Goal: Browse casually

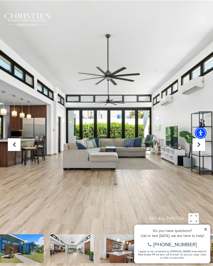
click at [199, 145] on icon "Next Slide" at bounding box center [199, 144] width 5 height 5
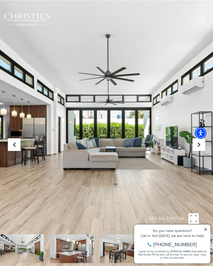
click at [197, 145] on icon "Next Slide" at bounding box center [199, 144] width 5 height 5
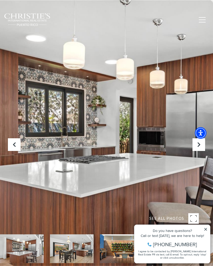
click at [197, 147] on button "Next Slide" at bounding box center [199, 144] width 13 height 13
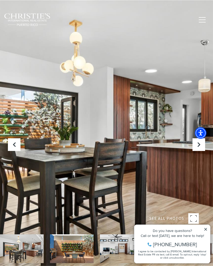
click at [200, 149] on button "Next Slide" at bounding box center [199, 144] width 13 height 13
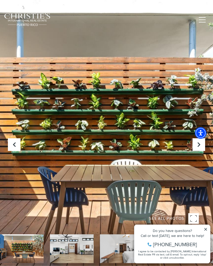
click at [197, 146] on icon "Next Slide" at bounding box center [199, 144] width 5 height 5
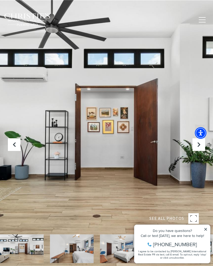
click at [197, 146] on icon "Next Slide" at bounding box center [199, 144] width 5 height 5
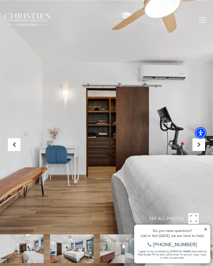
click at [196, 146] on button "Next Slide" at bounding box center [199, 144] width 13 height 13
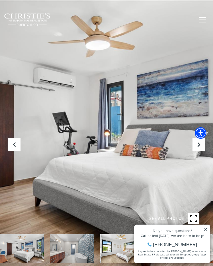
click at [198, 147] on button "Next Slide" at bounding box center [199, 144] width 13 height 13
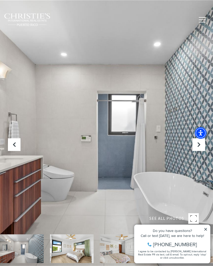
click at [197, 147] on button "Next Slide" at bounding box center [199, 144] width 13 height 13
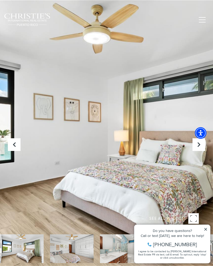
click at [197, 149] on button "Next Slide" at bounding box center [199, 144] width 13 height 13
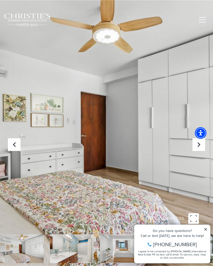
click at [195, 147] on button "Next Slide" at bounding box center [199, 144] width 13 height 13
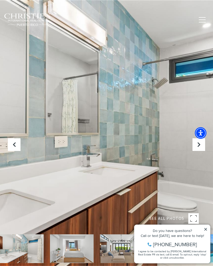
click at [197, 147] on icon "Next Slide" at bounding box center [199, 144] width 5 height 5
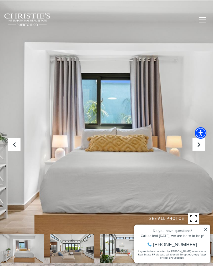
click at [200, 143] on icon "Next Slide" at bounding box center [199, 144] width 5 height 5
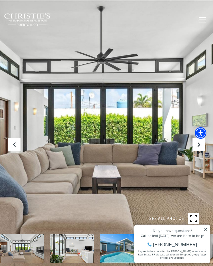
click at [197, 147] on button "Next Slide" at bounding box center [199, 144] width 13 height 13
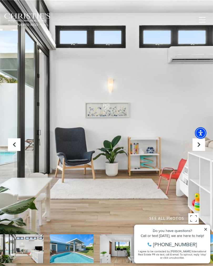
click at [195, 148] on button "Next Slide" at bounding box center [199, 144] width 13 height 13
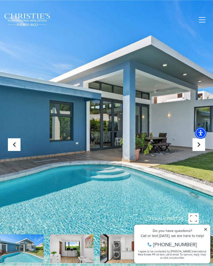
click at [200, 144] on icon "Next Slide" at bounding box center [199, 144] width 5 height 5
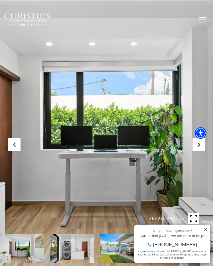
click at [198, 145] on icon "Next Slide" at bounding box center [199, 144] width 5 height 5
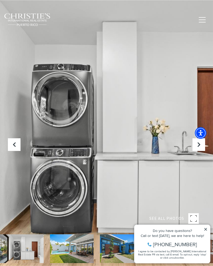
click at [197, 146] on icon "Next Slide" at bounding box center [199, 144] width 5 height 5
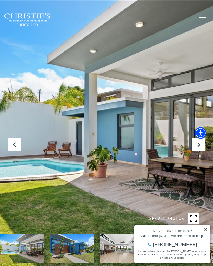
click at [198, 147] on icon "Next Slide" at bounding box center [199, 144] width 5 height 5
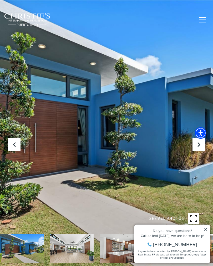
click at [199, 148] on button "Next Slide" at bounding box center [199, 144] width 13 height 13
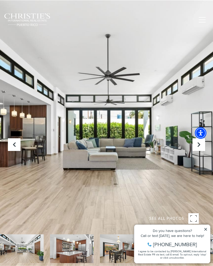
click at [197, 148] on button "Next Slide" at bounding box center [199, 144] width 13 height 13
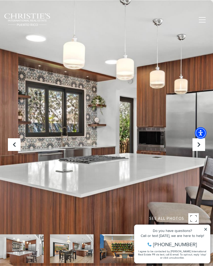
click at [197, 149] on button "Next Slide" at bounding box center [199, 144] width 13 height 13
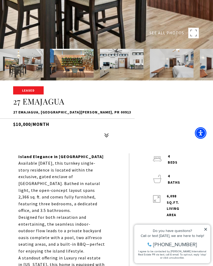
scroll to position [193, 0]
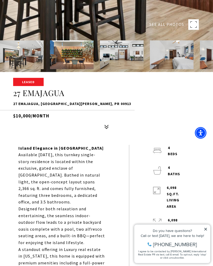
click at [205, 227] on icon at bounding box center [206, 229] width 4 height 4
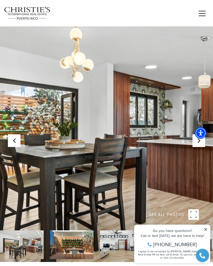
scroll to position [0, 0]
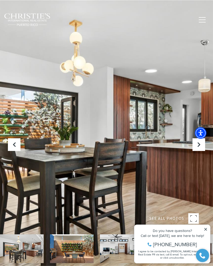
click at [199, 147] on button "Next Slide" at bounding box center [199, 144] width 13 height 13
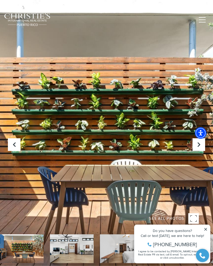
click at [202, 147] on icon "Next Slide" at bounding box center [199, 144] width 5 height 5
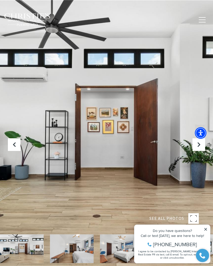
click at [199, 149] on button "Next Slide" at bounding box center [199, 144] width 13 height 13
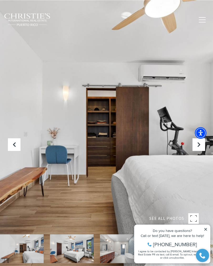
click at [200, 148] on button "Next Slide" at bounding box center [199, 144] width 13 height 13
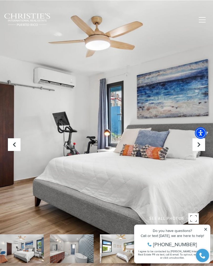
click at [200, 147] on button "Next Slide" at bounding box center [199, 144] width 13 height 13
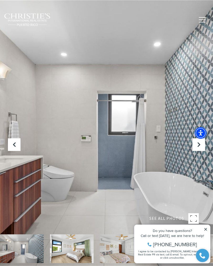
click at [200, 146] on icon "Next Slide" at bounding box center [199, 144] width 5 height 5
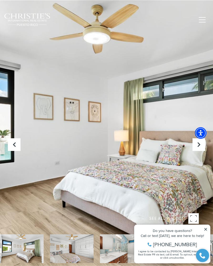
click at [201, 147] on icon "Next Slide" at bounding box center [199, 144] width 5 height 5
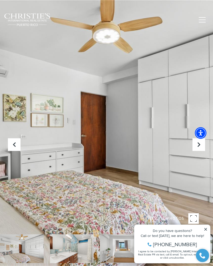
click at [198, 148] on button "Next Slide" at bounding box center [199, 144] width 13 height 13
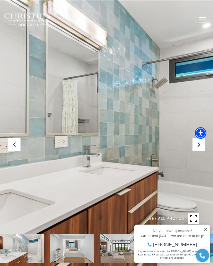
click at [203, 147] on button "Next Slide" at bounding box center [199, 144] width 13 height 13
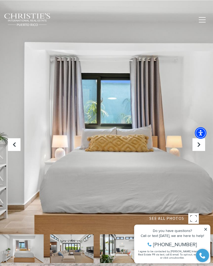
click at [199, 145] on icon "Next Slide" at bounding box center [199, 144] width 5 height 5
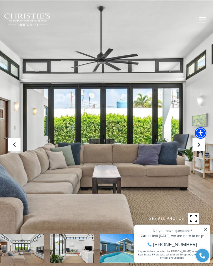
click at [202, 145] on button "Next Slide" at bounding box center [199, 144] width 13 height 13
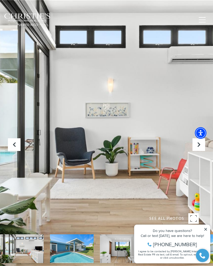
click at [199, 146] on icon "Next Slide" at bounding box center [199, 144] width 5 height 5
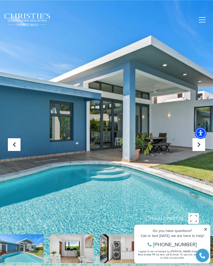
click at [199, 145] on icon "Next Slide" at bounding box center [199, 144] width 5 height 5
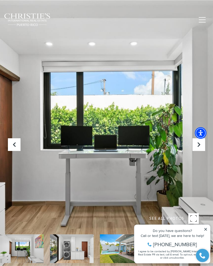
click at [200, 145] on icon "Next Slide" at bounding box center [199, 144] width 5 height 5
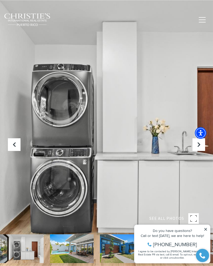
click at [200, 145] on icon "Next Slide" at bounding box center [199, 144] width 5 height 5
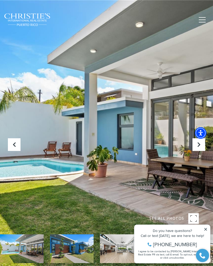
click at [199, 144] on icon "Next Slide" at bounding box center [199, 144] width 5 height 5
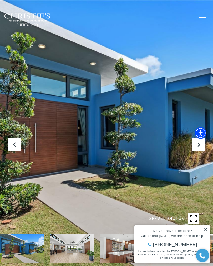
click at [207, 229] on icon at bounding box center [206, 229] width 3 height 3
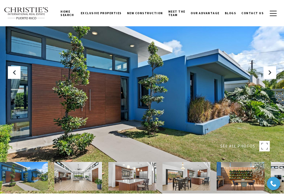
scroll to position [7, 0]
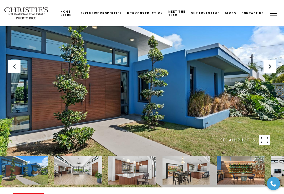
click at [32, 165] on img at bounding box center [24, 170] width 48 height 29
click at [84, 168] on img at bounding box center [78, 170] width 48 height 29
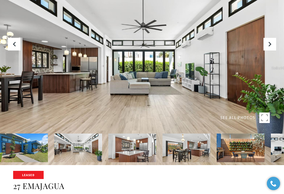
scroll to position [19, 0]
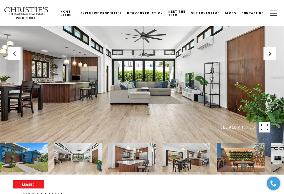
click at [213, 51] on button "Next Slide" at bounding box center [270, 54] width 13 height 13
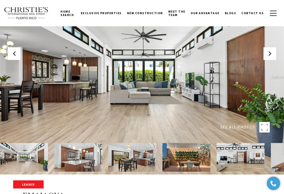
click at [213, 52] on button "Next Slide" at bounding box center [270, 54] width 13 height 13
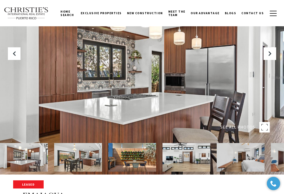
click at [213, 50] on button "Next Slide" at bounding box center [270, 53] width 13 height 13
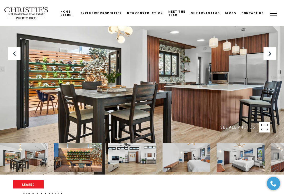
click at [213, 49] on button "Next Slide" at bounding box center [270, 53] width 13 height 13
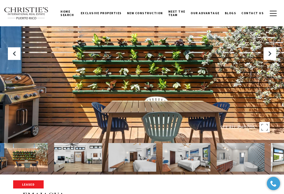
click at [213, 50] on button "Next Slide" at bounding box center [270, 53] width 13 height 13
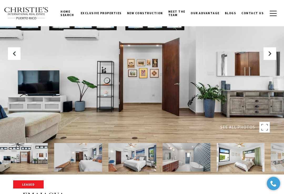
click at [213, 47] on button "Next Slide" at bounding box center [270, 53] width 13 height 13
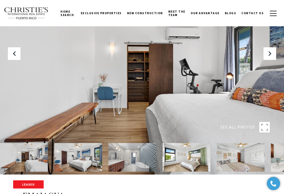
click at [213, 49] on div at bounding box center [142, 78] width 284 height 194
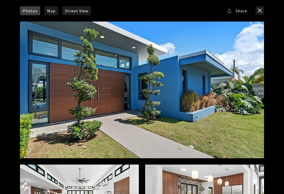
scroll to position [0, 0]
